Goal: Information Seeking & Learning: Check status

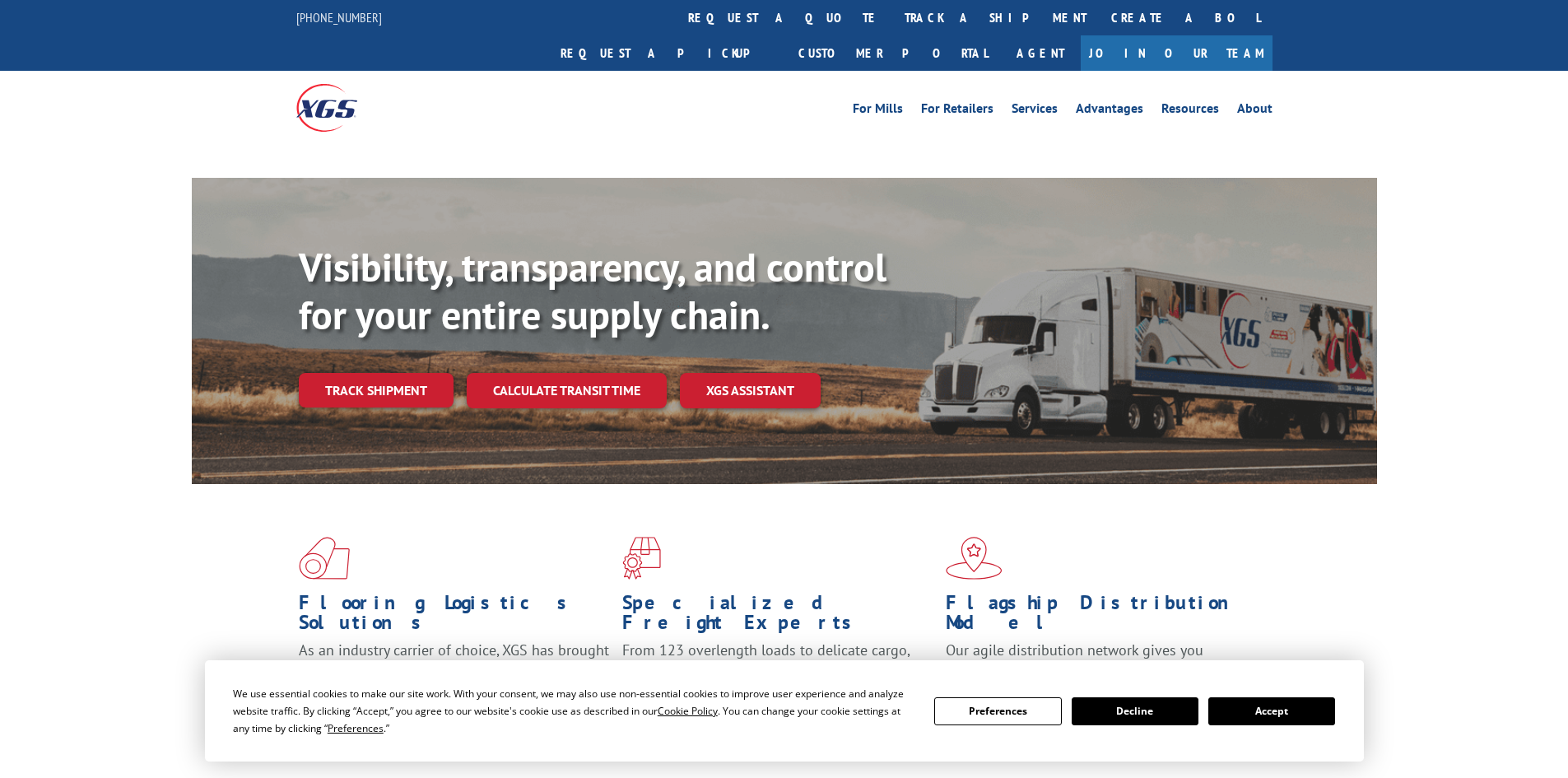
click at [381, 355] on div "Visibility, transparency, and control for your entire supply chain. Track shipm…" at bounding box center [837, 359] width 1078 height 230
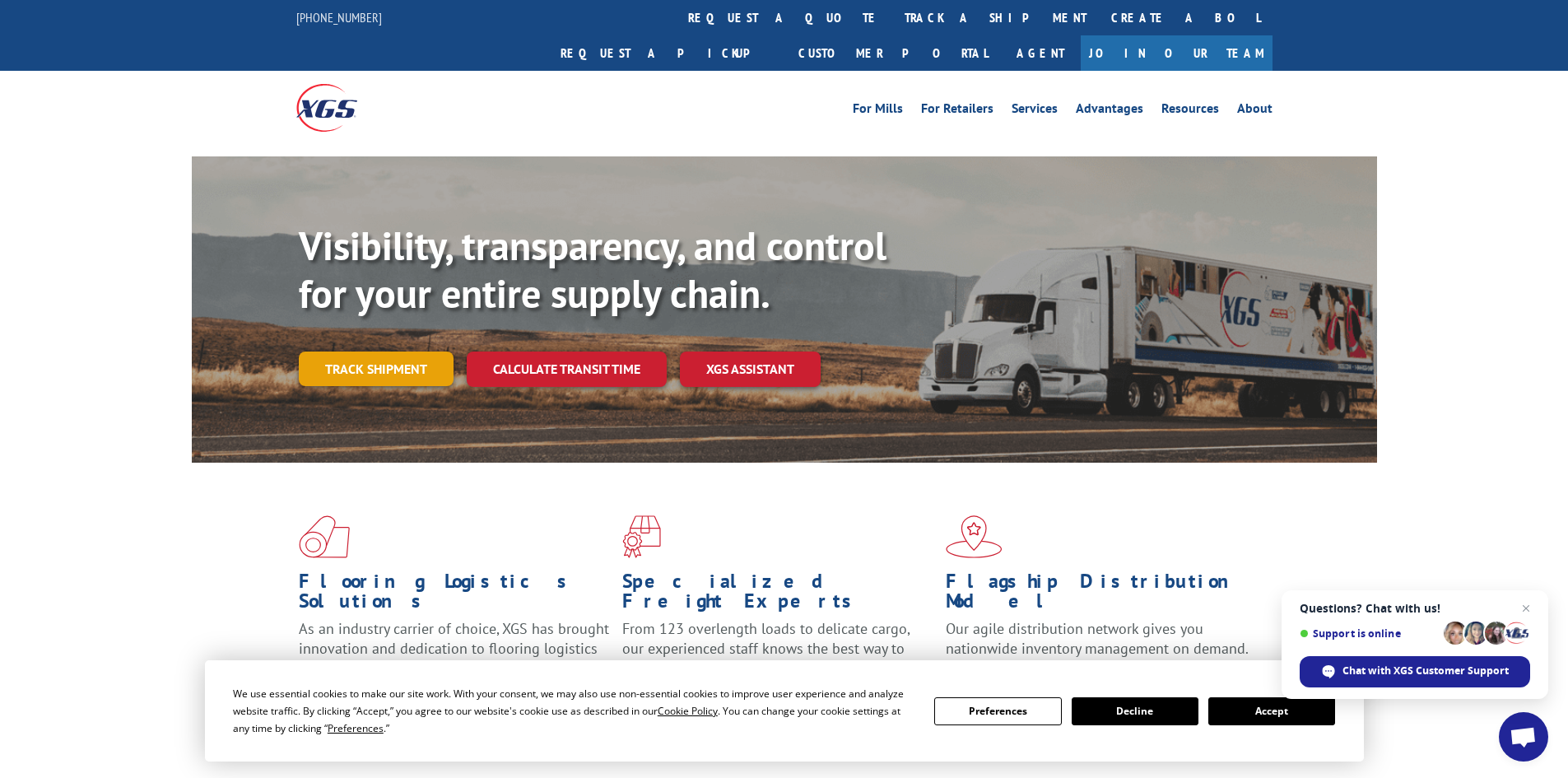
click at [357, 351] on link "Track shipment" at bounding box center [376, 369] width 154 height 35
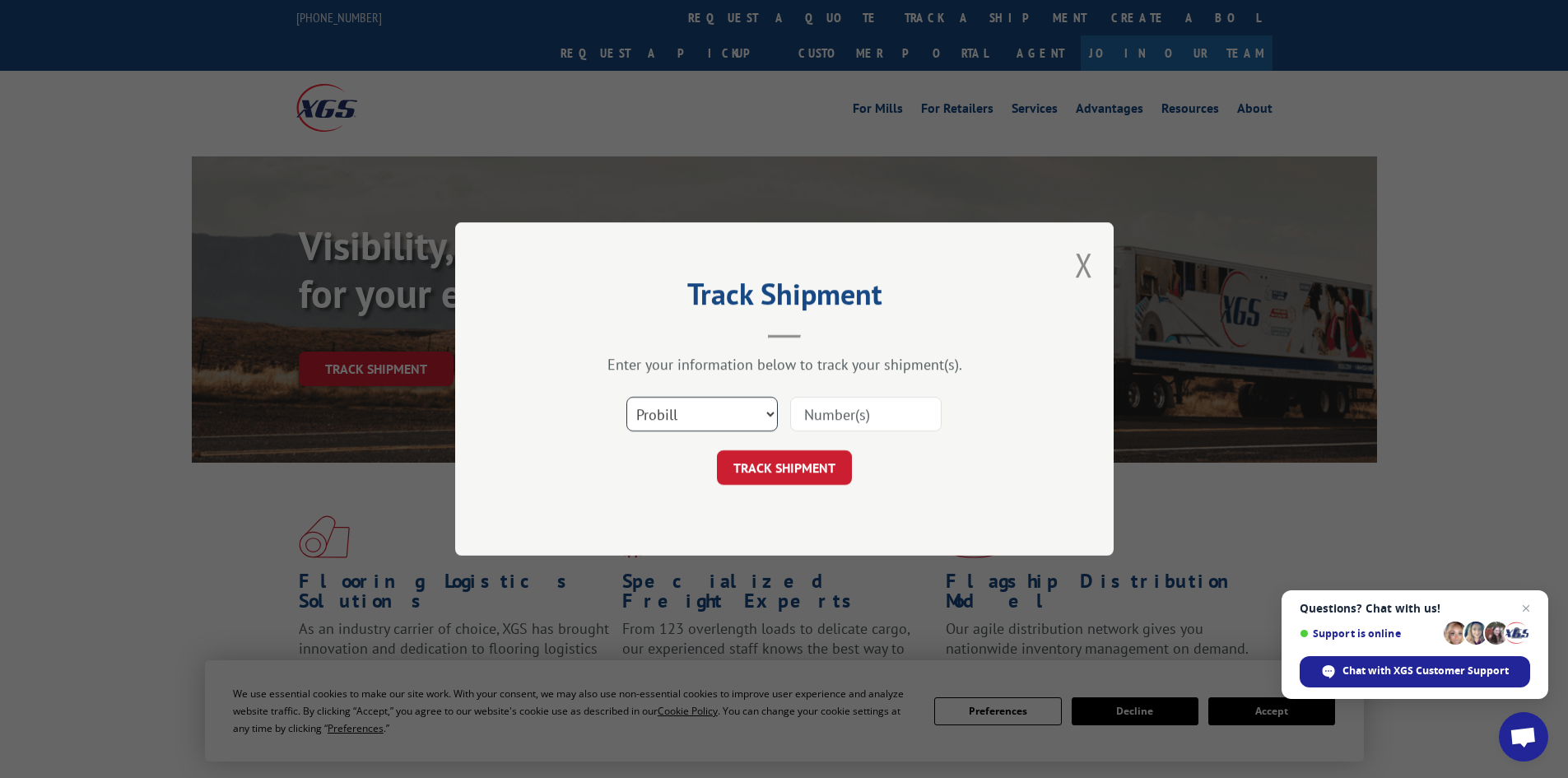
click at [744, 417] on select "Select category... Probill BOL PO" at bounding box center [702, 415] width 152 height 35
select select "bol"
click at [627, 397] on select "Select category... Probill BOL PO" at bounding box center [702, 415] width 152 height 35
click at [840, 409] on input at bounding box center [866, 415] width 152 height 35
paste input "6083479"
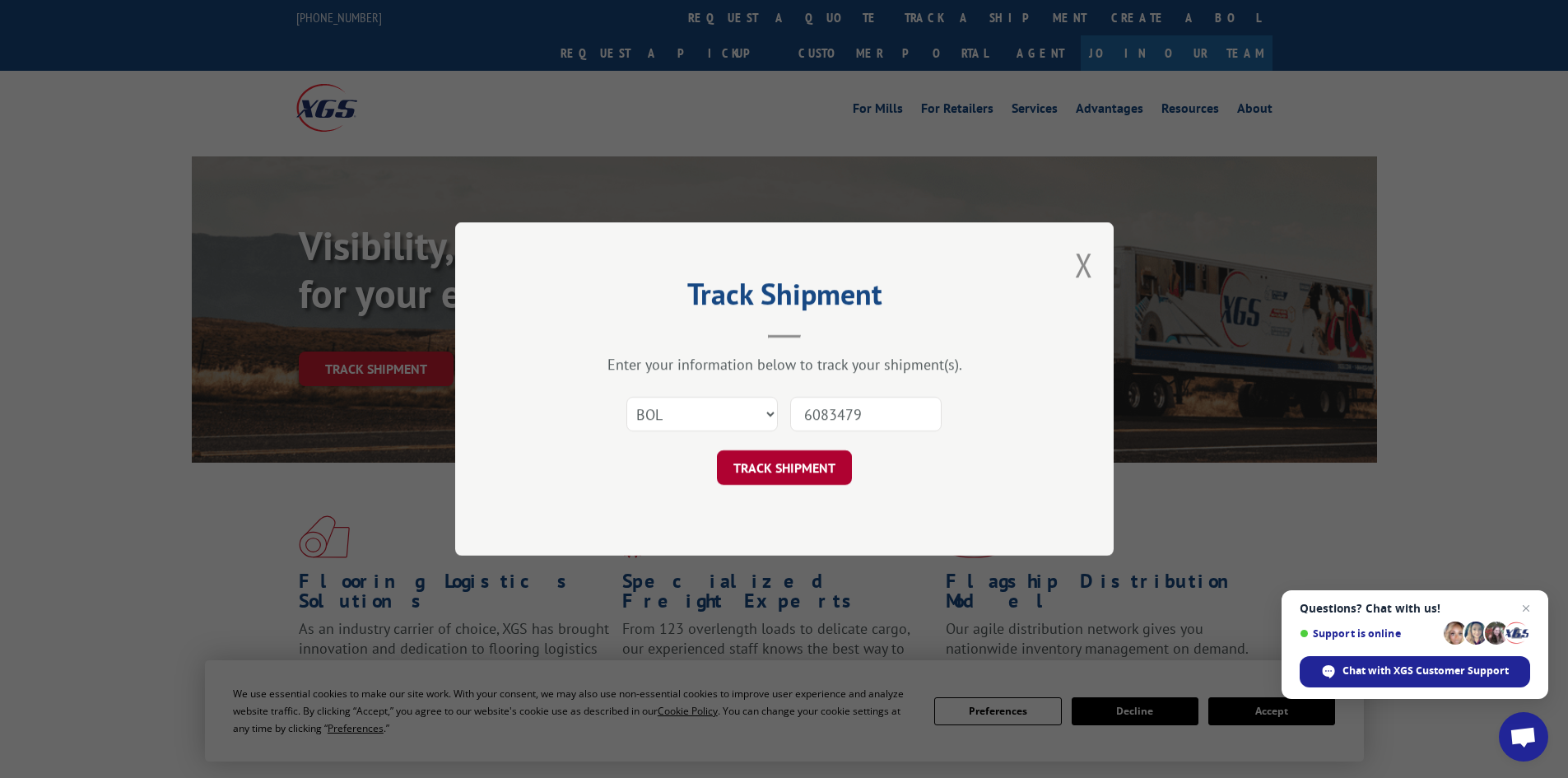
type input "6083479"
click at [828, 462] on button "TRACK SHIPMENT" at bounding box center [784, 468] width 135 height 35
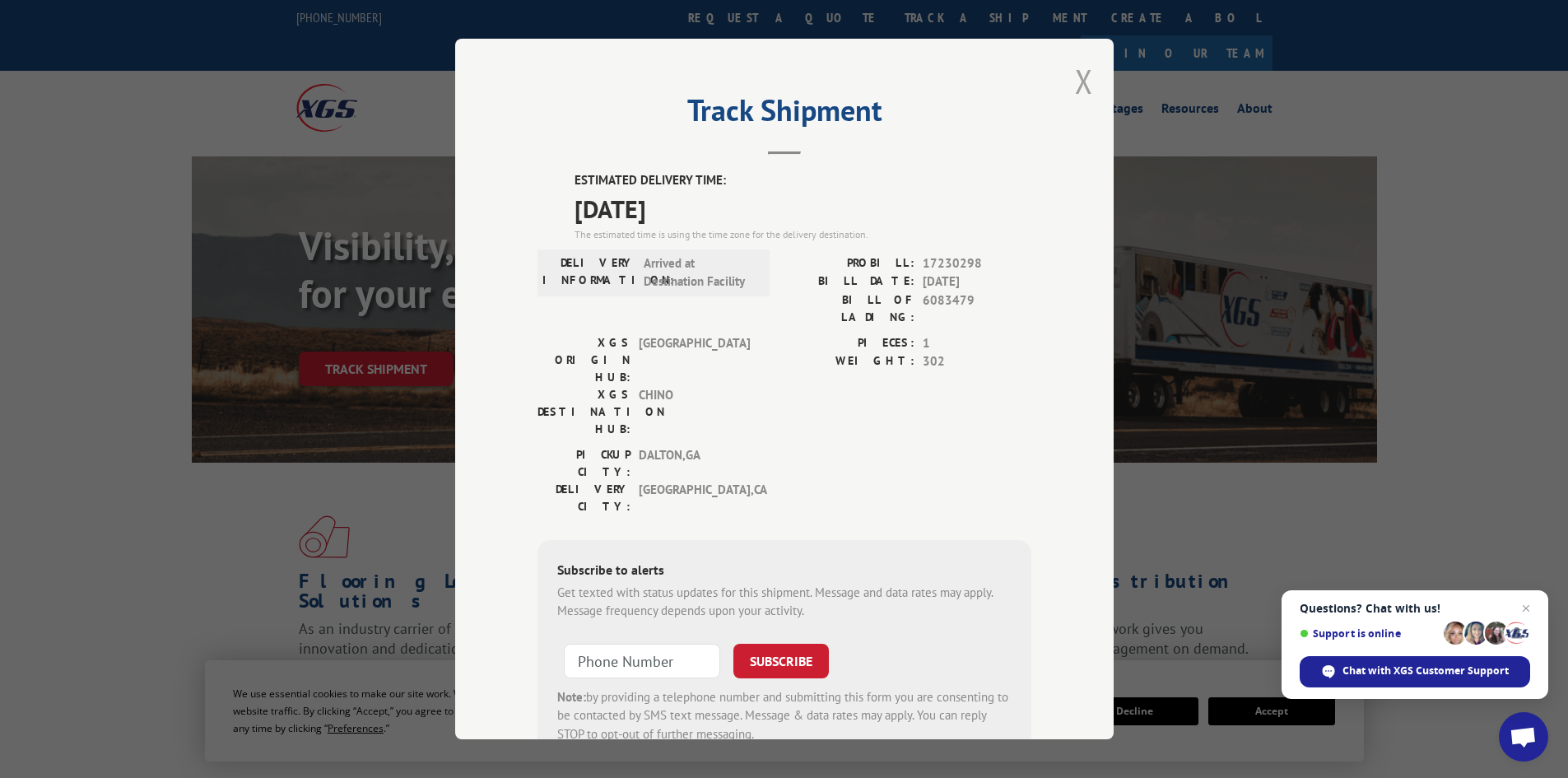
click at [1075, 85] on button "Close modal" at bounding box center [1085, 80] width 18 height 43
